Goal: Task Accomplishment & Management: Manage account settings

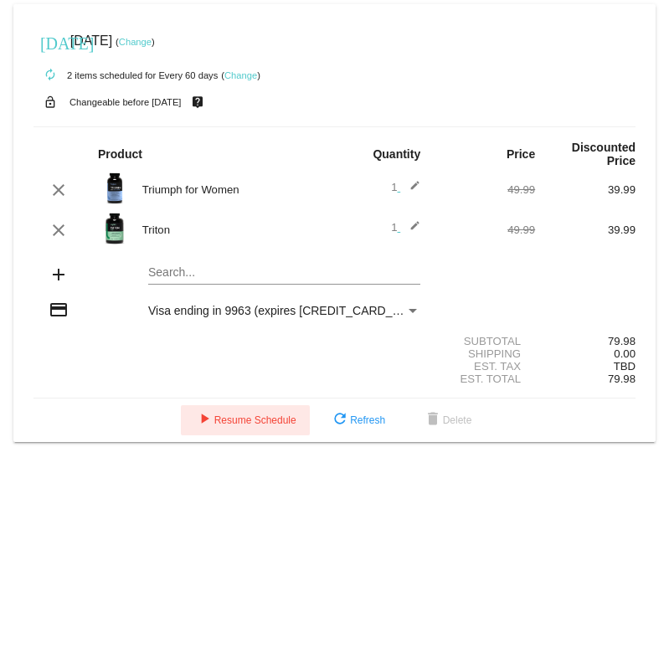
click at [271, 426] on span "play_arrow Resume Schedule" at bounding box center [245, 421] width 102 height 12
click at [53, 125] on mat-icon "add" at bounding box center [59, 275] width 20 height 20
click at [315, 125] on mat-card "[DATE] [DATE] ( Change ) autorenew 2 items scheduled for Every 60 days ( Change…" at bounding box center [334, 223] width 643 height 438
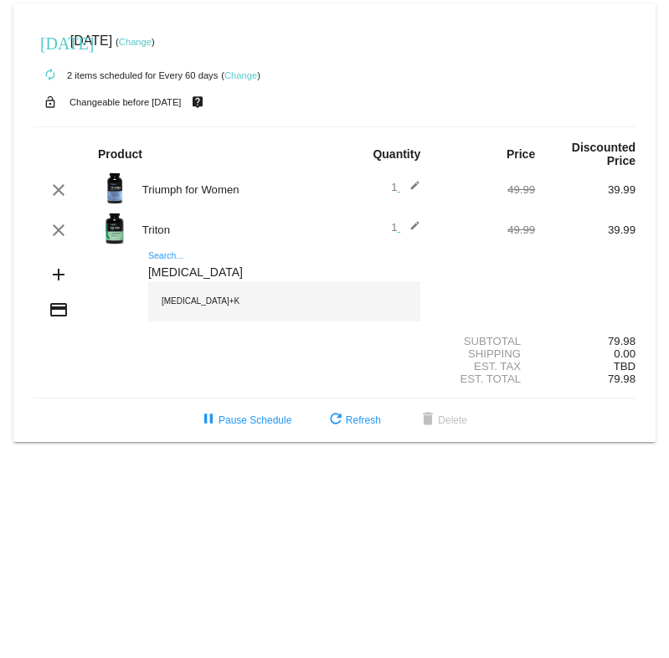
type input "[MEDICAL_DATA]"
click at [207, 125] on div "Vitamin D+K" at bounding box center [284, 301] width 272 height 40
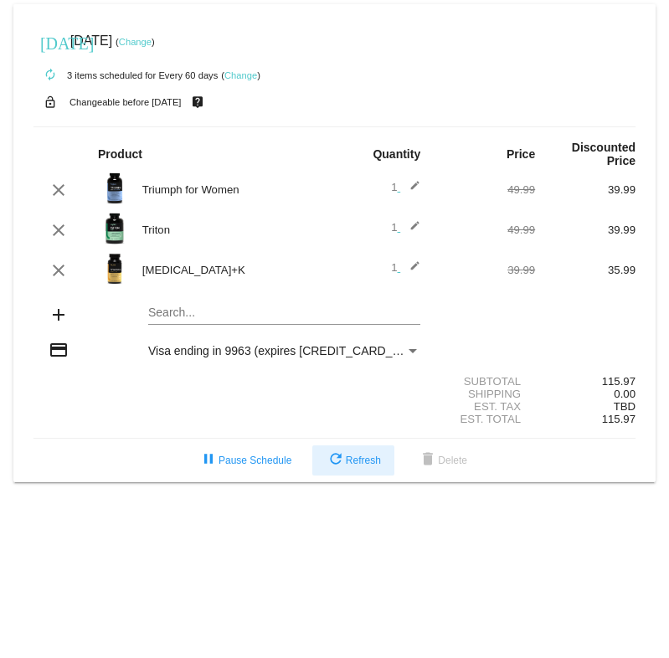
click at [357, 125] on span "refresh Refresh" at bounding box center [353, 461] width 55 height 12
